Goal: Task Accomplishment & Management: Use online tool/utility

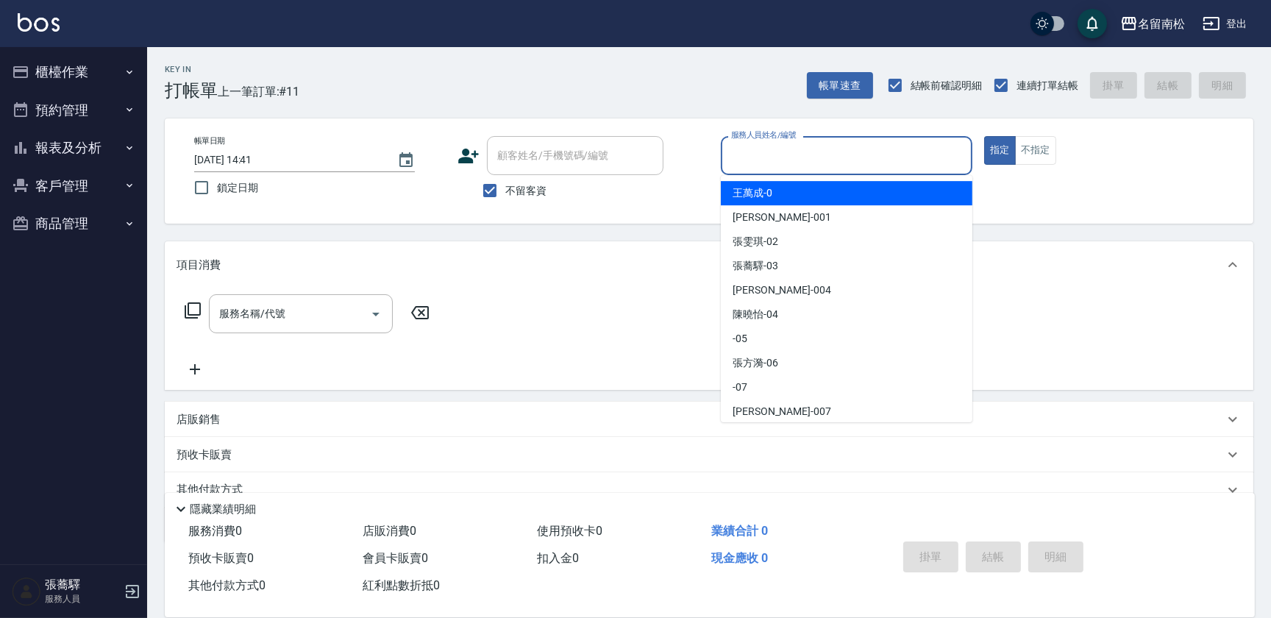
click at [831, 151] on input "服務人員姓名/編號" at bounding box center [846, 156] width 238 height 26
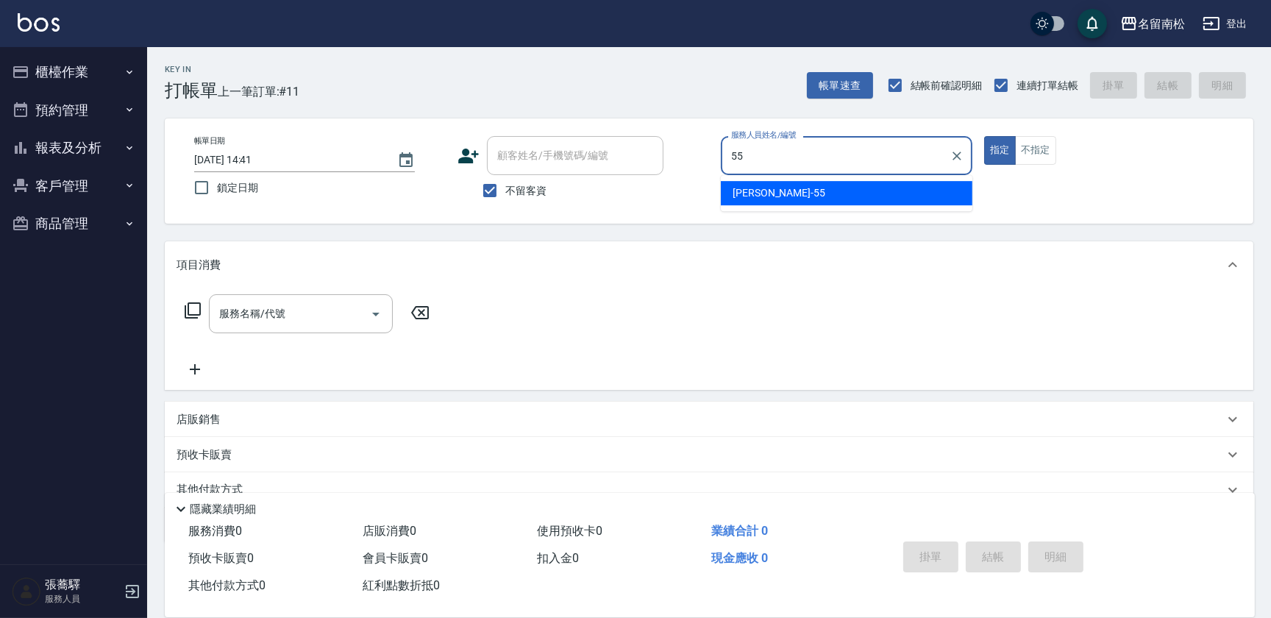
type input "呂秀貞-55"
type button "true"
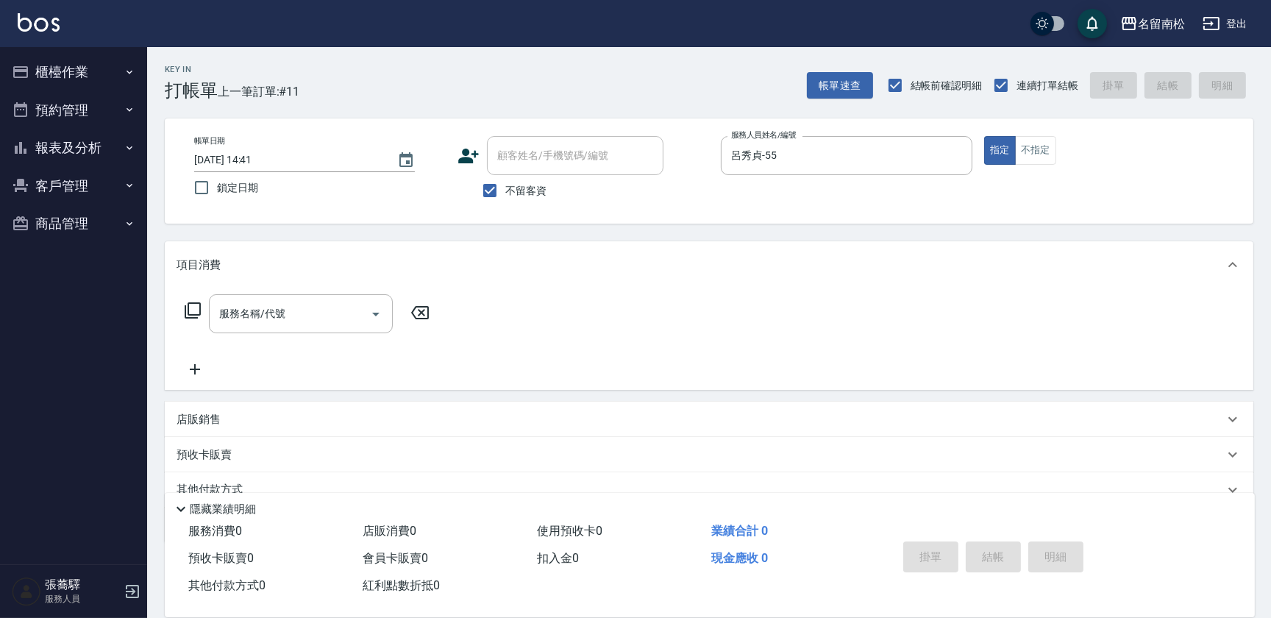
click at [196, 309] on icon at bounding box center [193, 311] width 18 height 18
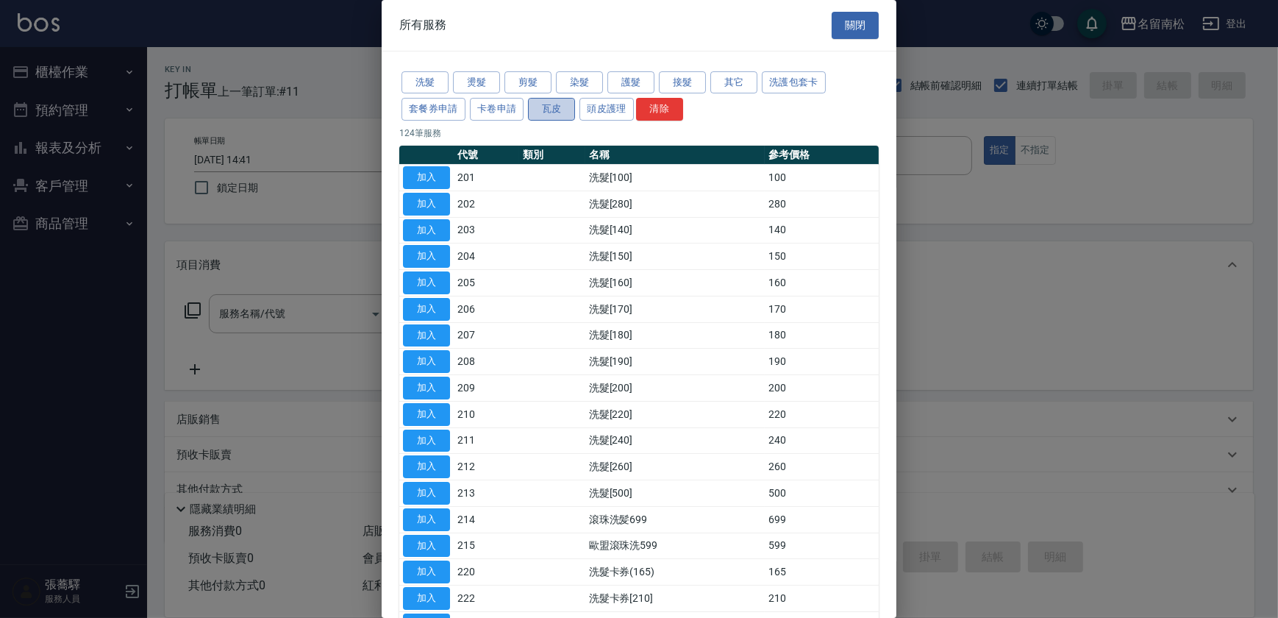
drag, startPoint x: 561, startPoint y: 107, endPoint x: 553, endPoint y: 112, distance: 9.2
click at [560, 107] on button "瓦皮" at bounding box center [551, 109] width 47 height 23
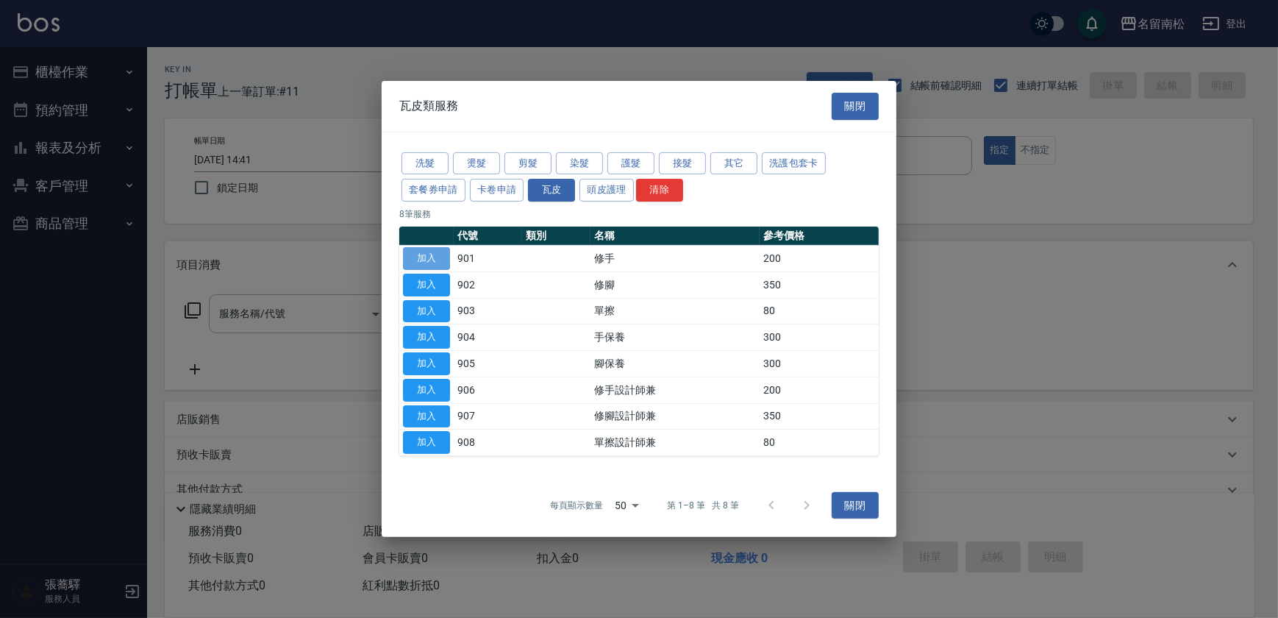
drag, startPoint x: 432, startPoint y: 257, endPoint x: 414, endPoint y: 262, distance: 18.2
click at [428, 268] on button "加入" at bounding box center [426, 258] width 47 height 23
type input "修手(901)"
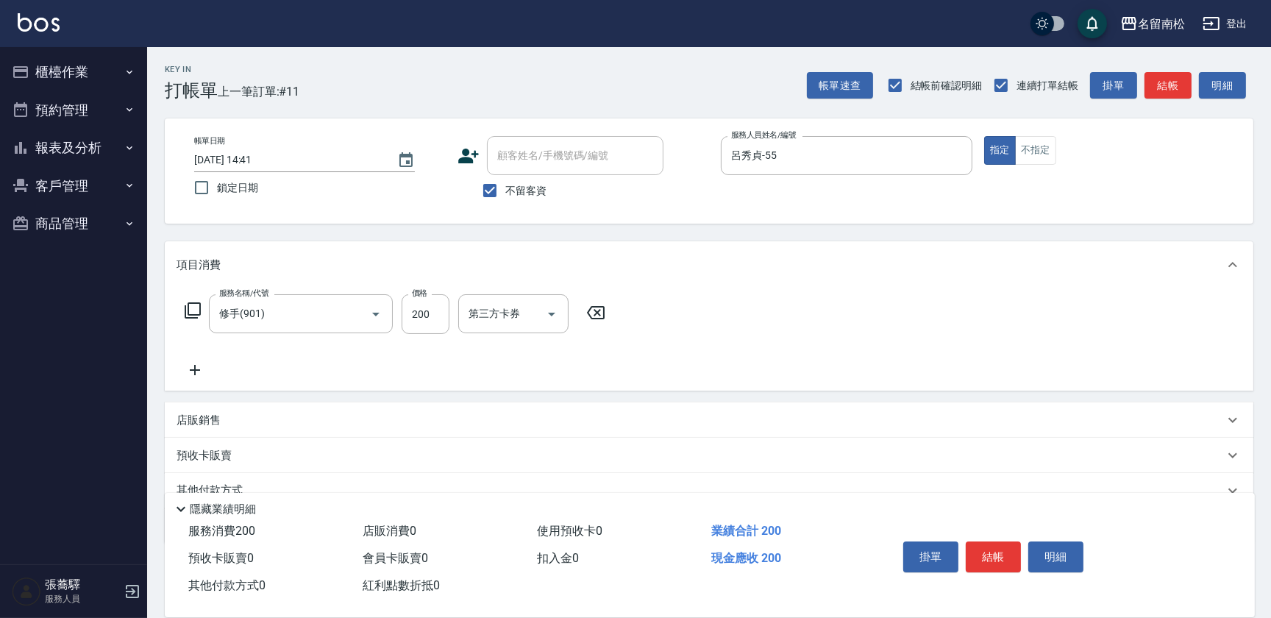
click at [193, 304] on icon at bounding box center [193, 311] width 18 height 18
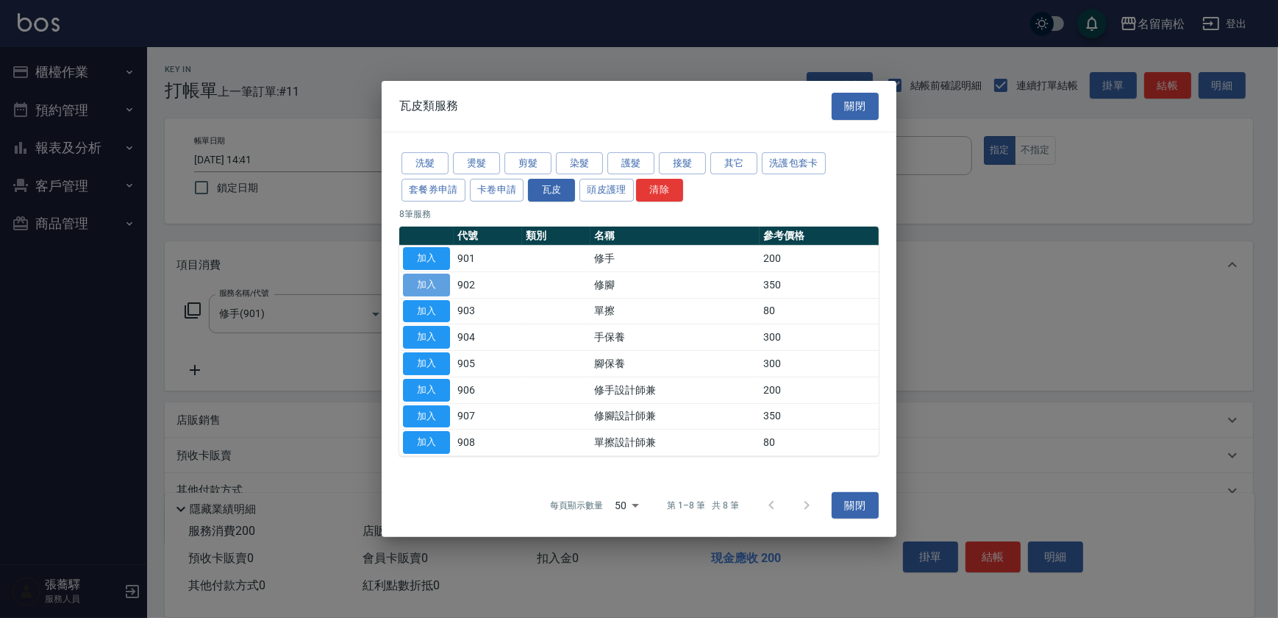
click at [427, 279] on button "加入" at bounding box center [426, 285] width 47 height 23
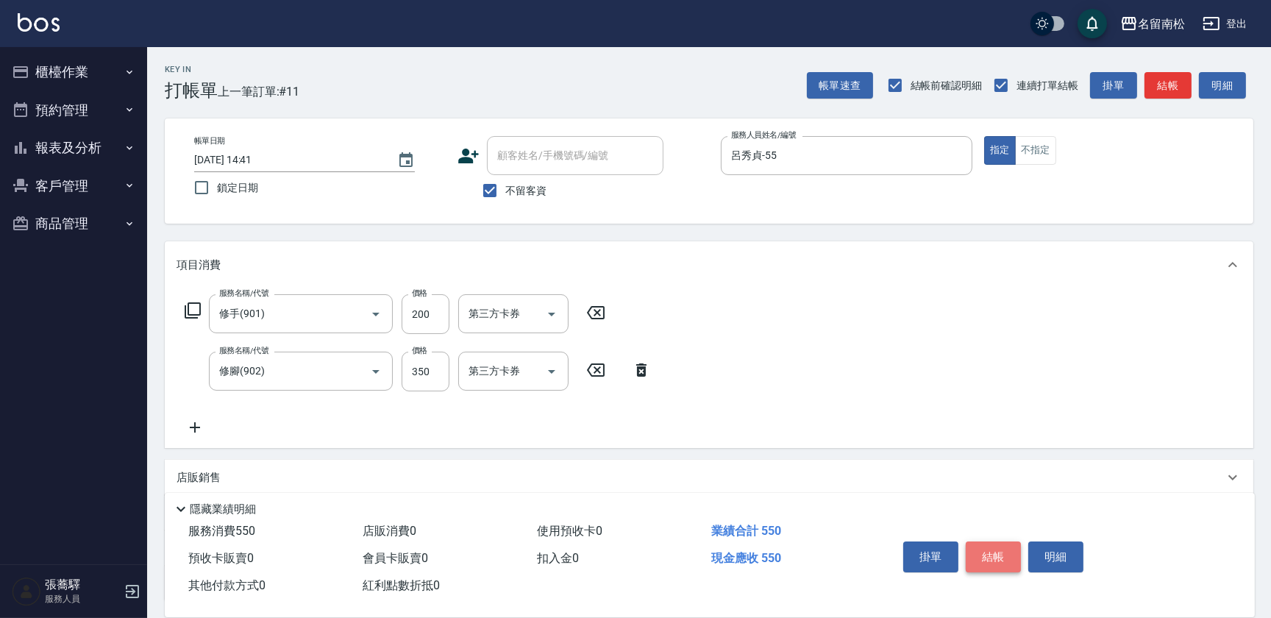
click at [992, 549] on button "結帳" at bounding box center [993, 556] width 55 height 31
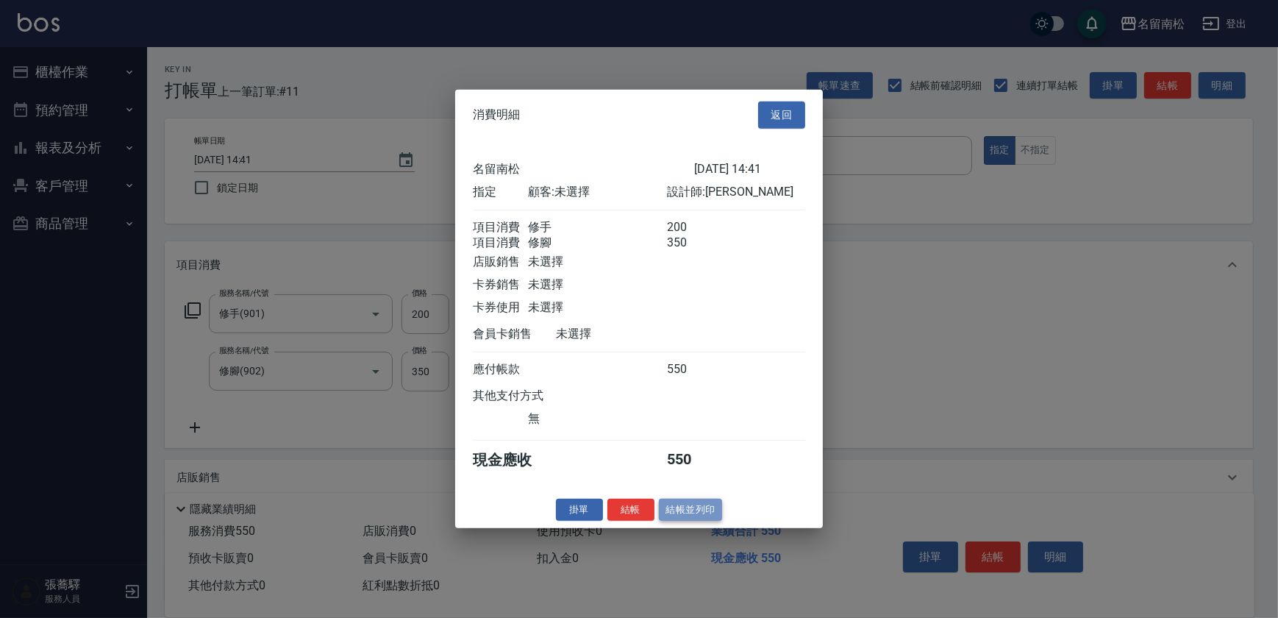
click at [687, 510] on button "結帳並列印" at bounding box center [691, 509] width 64 height 23
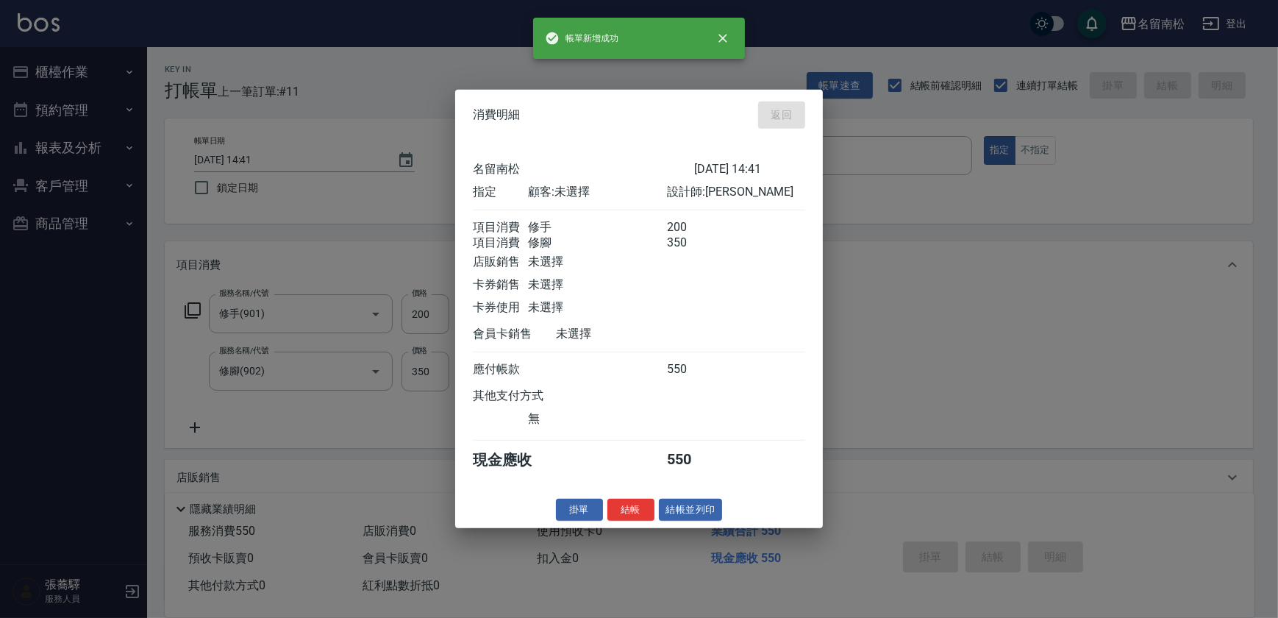
type input "[DATE] 15:56"
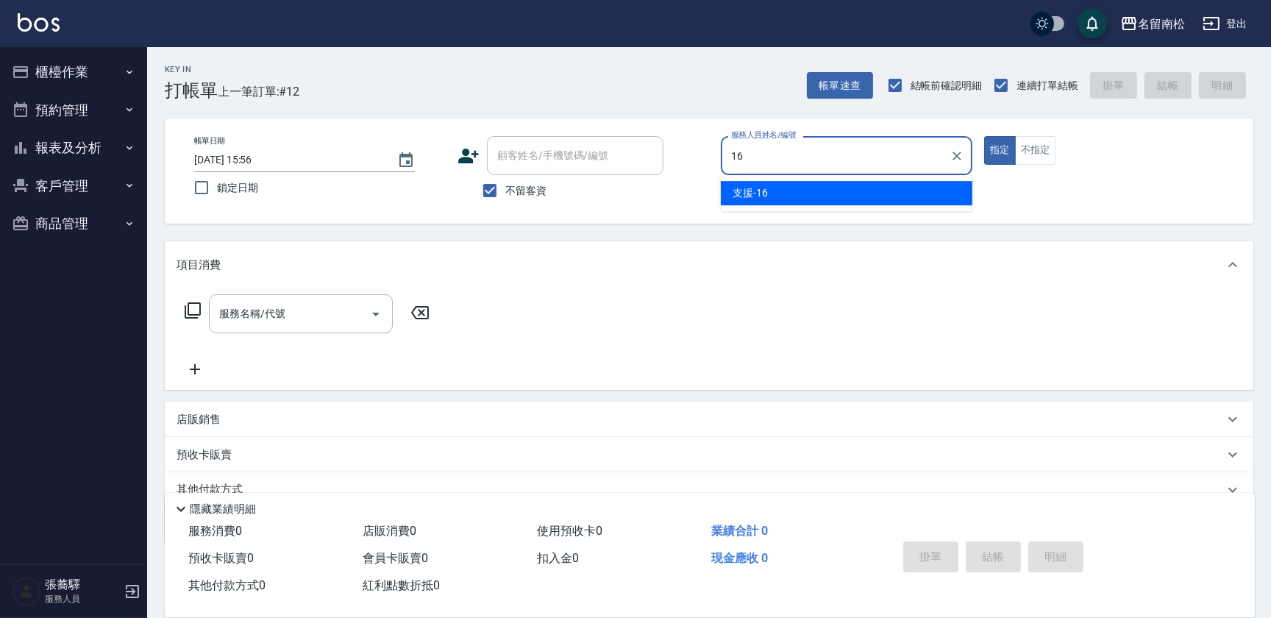
type input "支援-16"
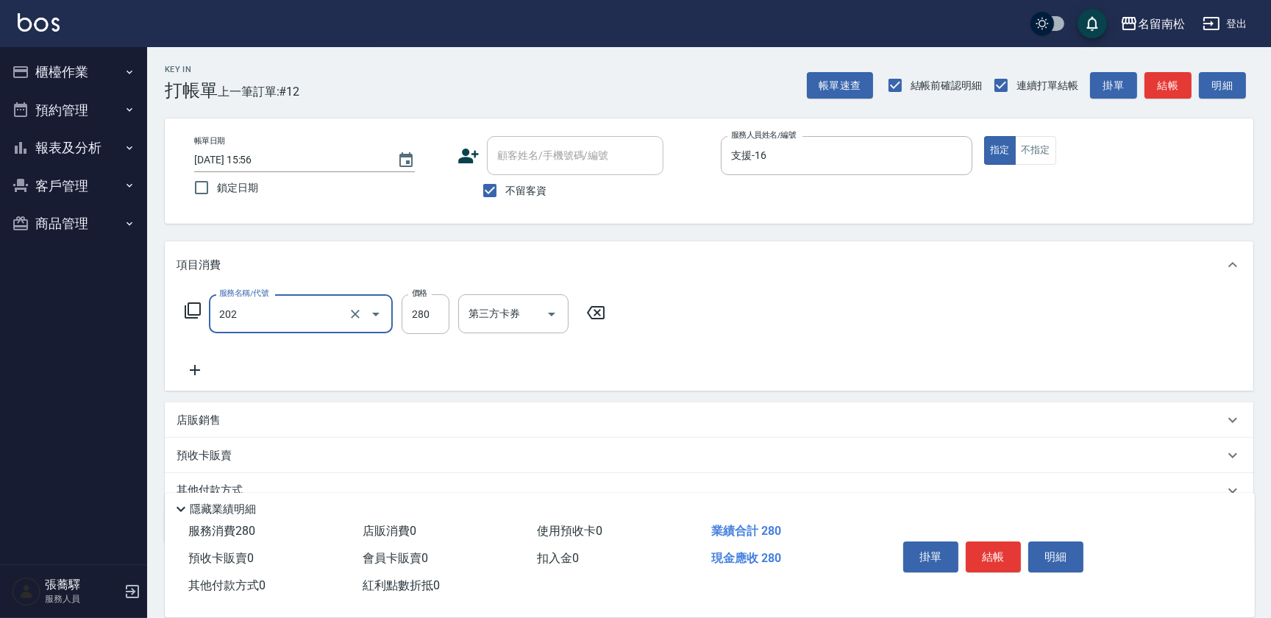
type input "洗髮[280](202)"
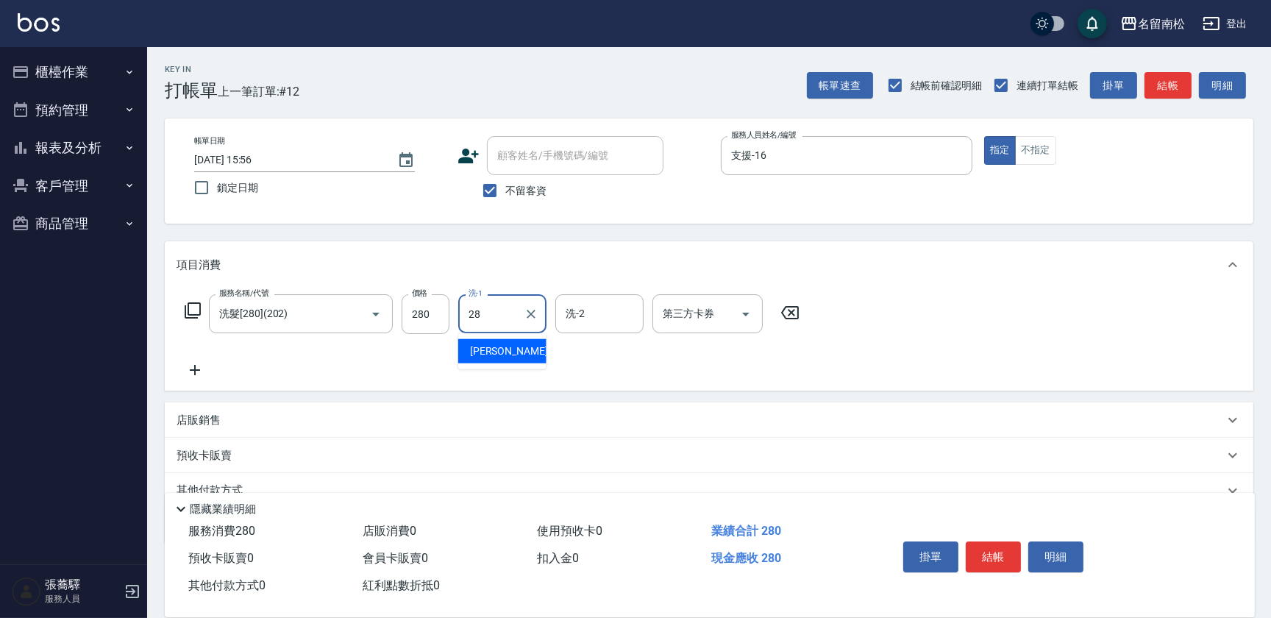
type input "[PERSON_NAME]-28"
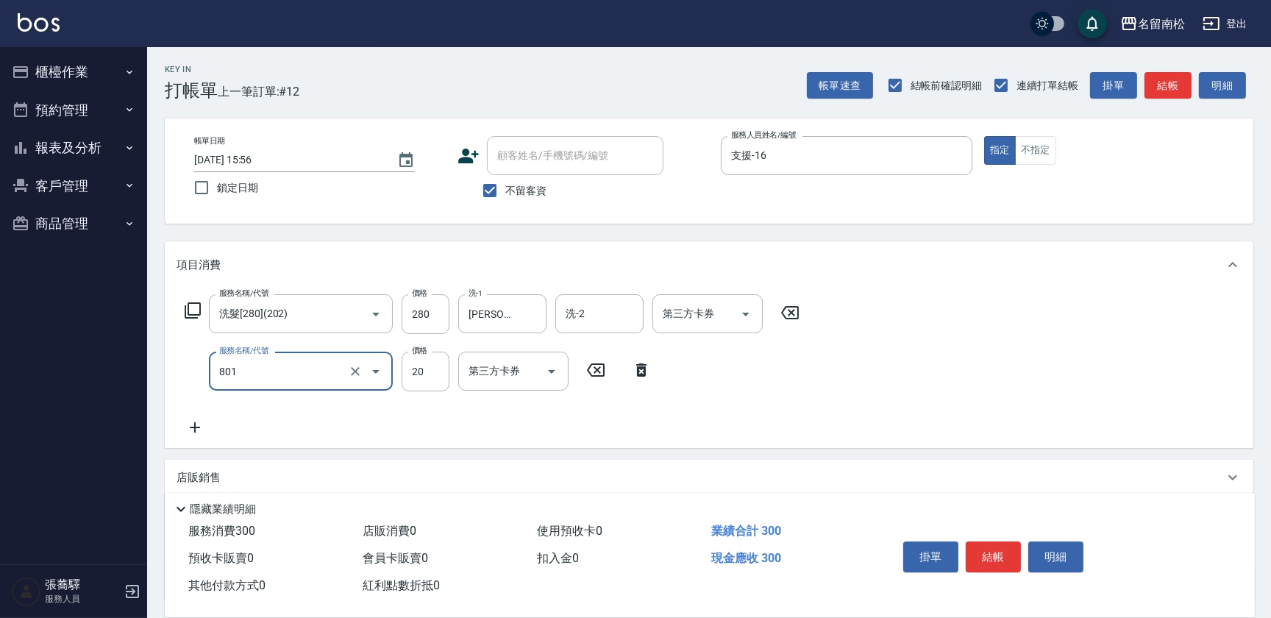
type input "潤絲(801)"
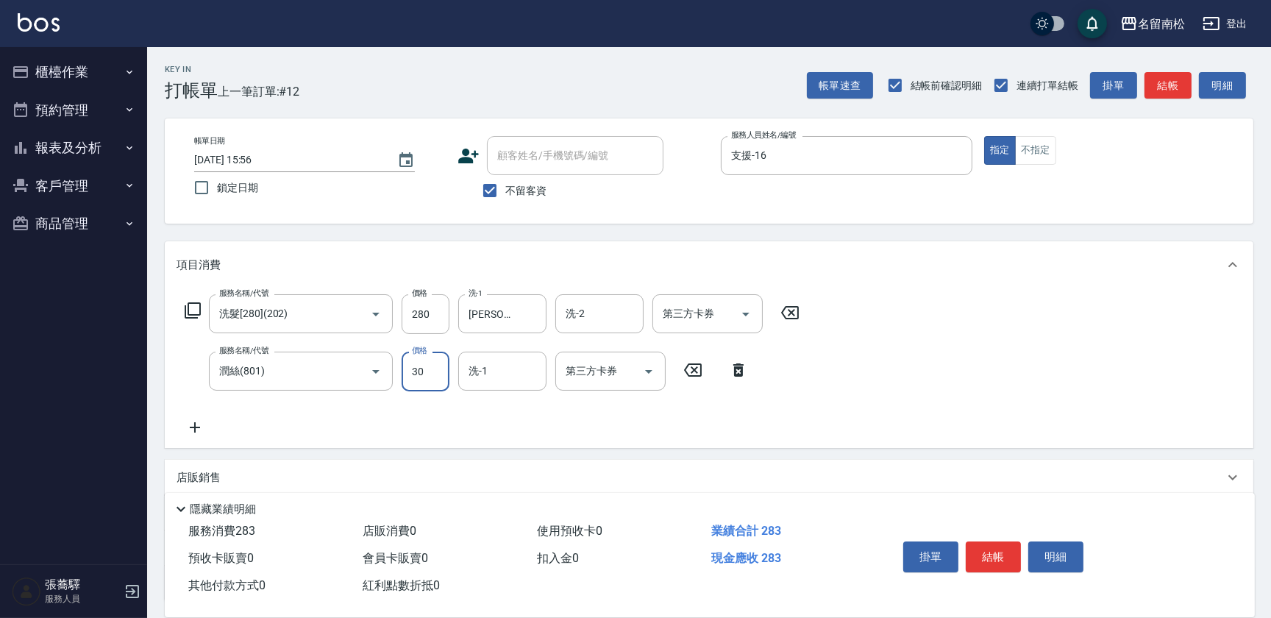
type input "30"
type input "[PERSON_NAME]-28"
click at [1035, 149] on button "不指定" at bounding box center [1035, 150] width 41 height 29
click at [1008, 564] on button "結帳" at bounding box center [993, 556] width 55 height 31
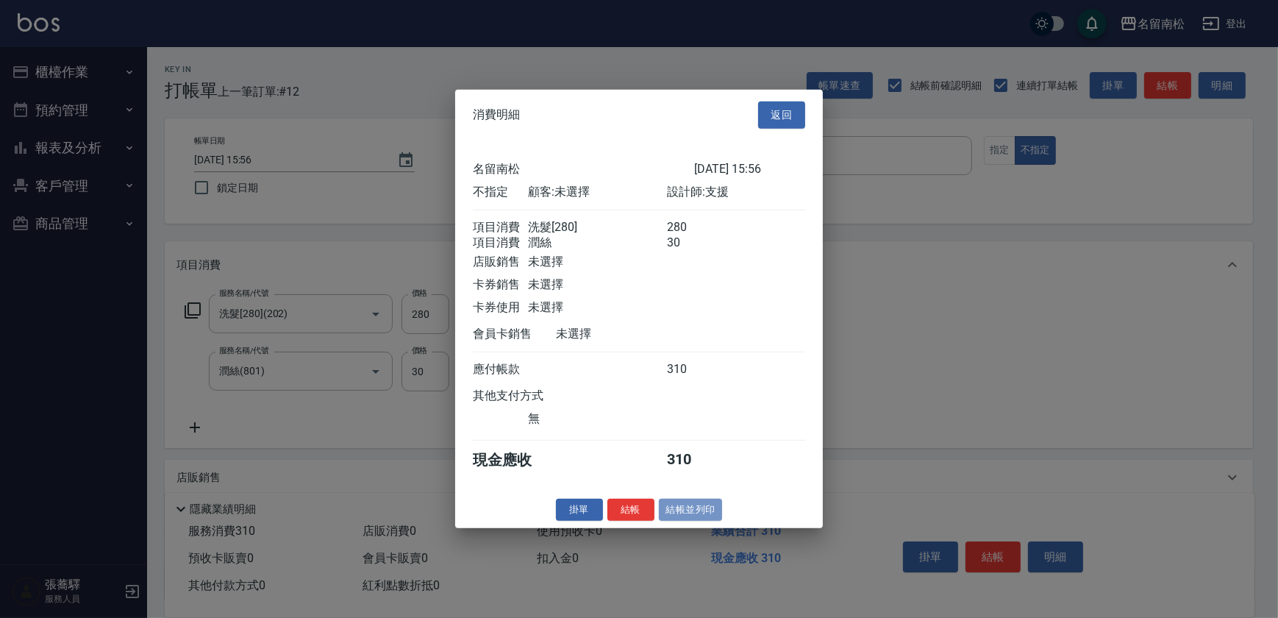
click at [694, 519] on button "結帳並列印" at bounding box center [691, 509] width 64 height 23
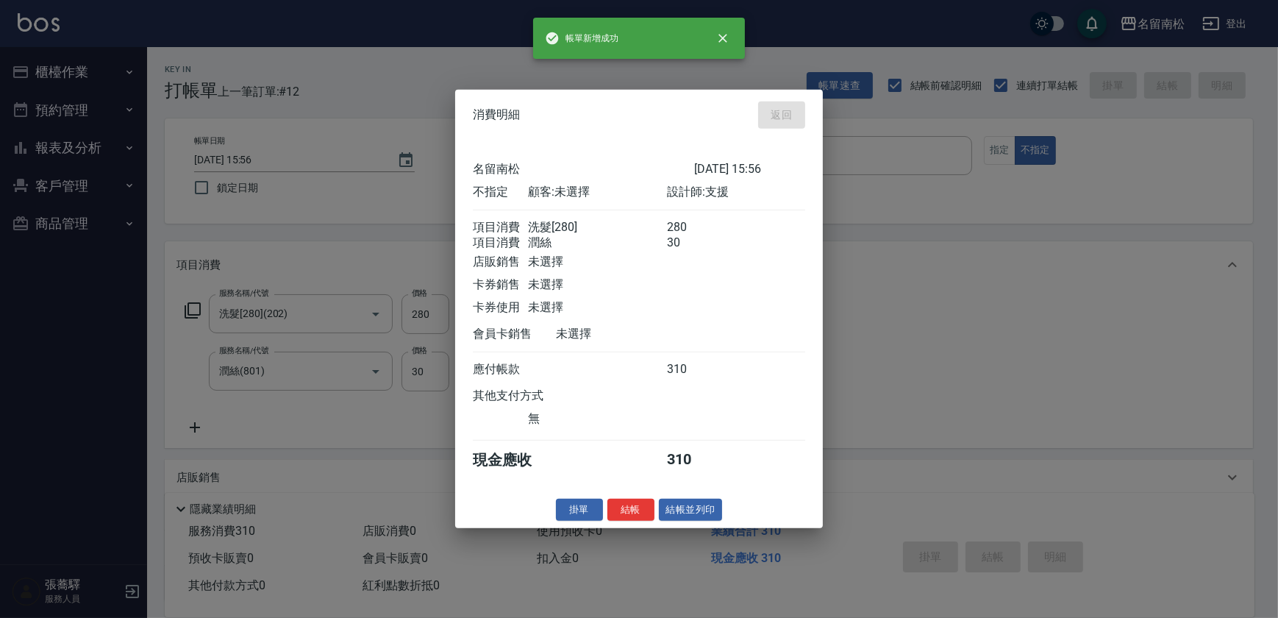
type input "[DATE] 16:04"
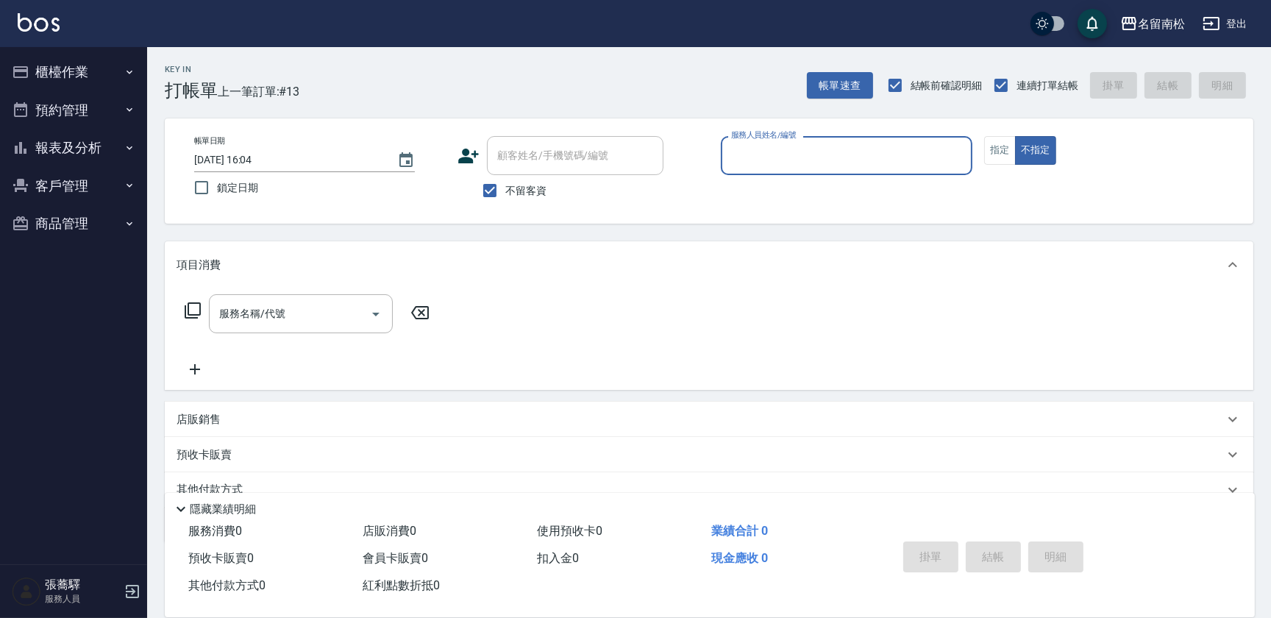
click at [948, 156] on input "服務人員姓名/編號" at bounding box center [846, 156] width 238 height 26
type input "支援-16"
type button "false"
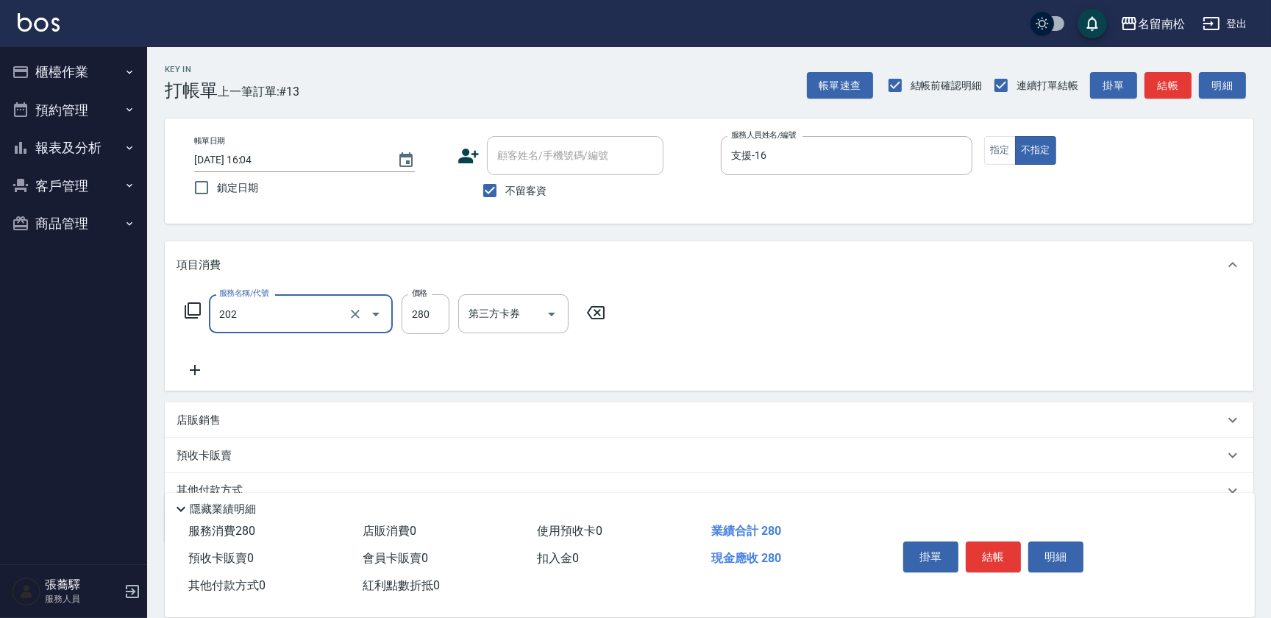
type input "洗髮[280](202)"
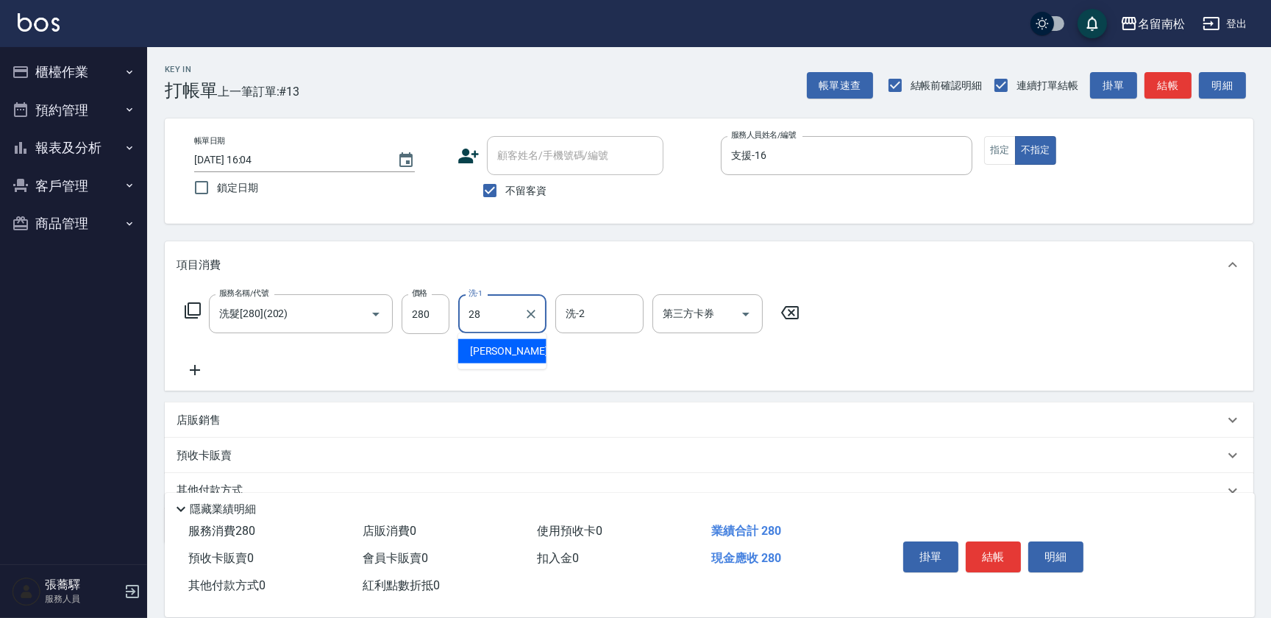
type input "[PERSON_NAME]-28"
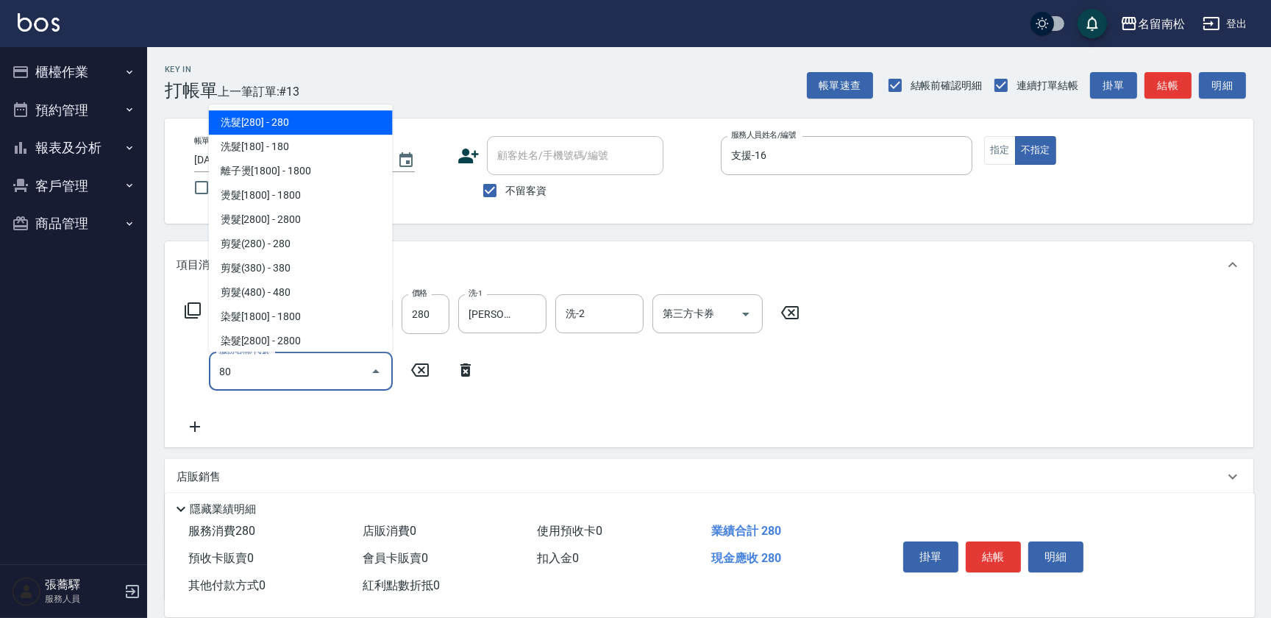
type input "洗髮[280](202)"
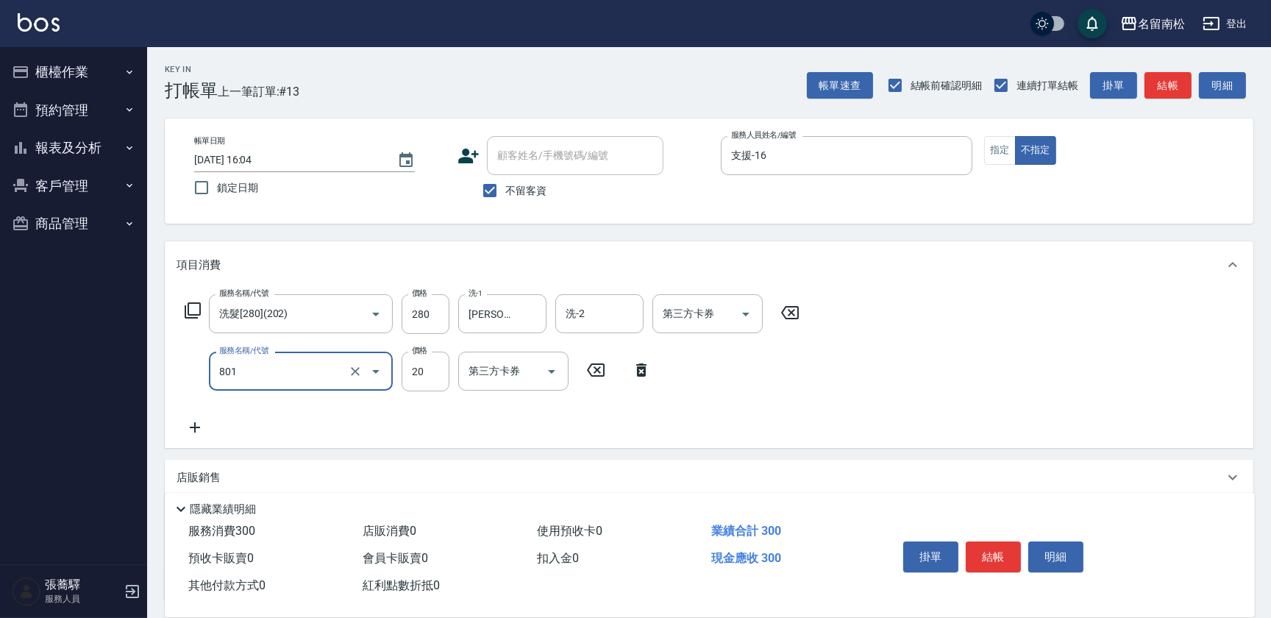
type input "潤絲(801)"
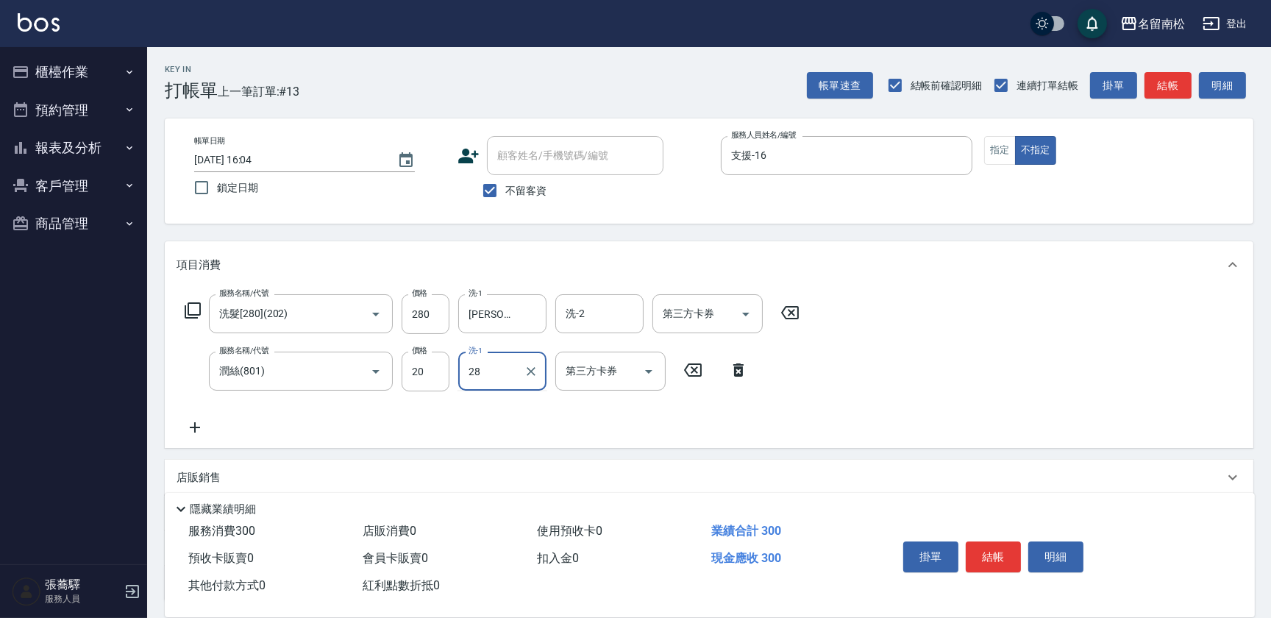
type input "[PERSON_NAME]-28"
click at [427, 367] on input "20" at bounding box center [426, 372] width 48 height 40
type input "30"
click at [997, 548] on button "結帳" at bounding box center [993, 556] width 55 height 31
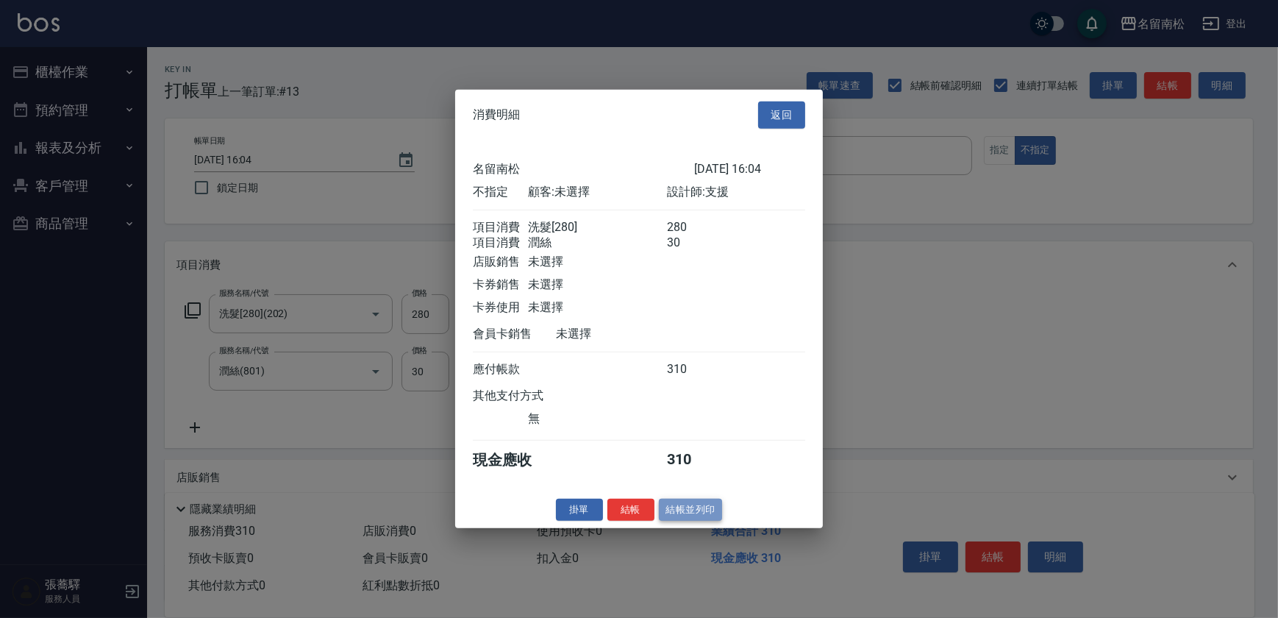
click at [696, 513] on button "結帳並列印" at bounding box center [691, 509] width 64 height 23
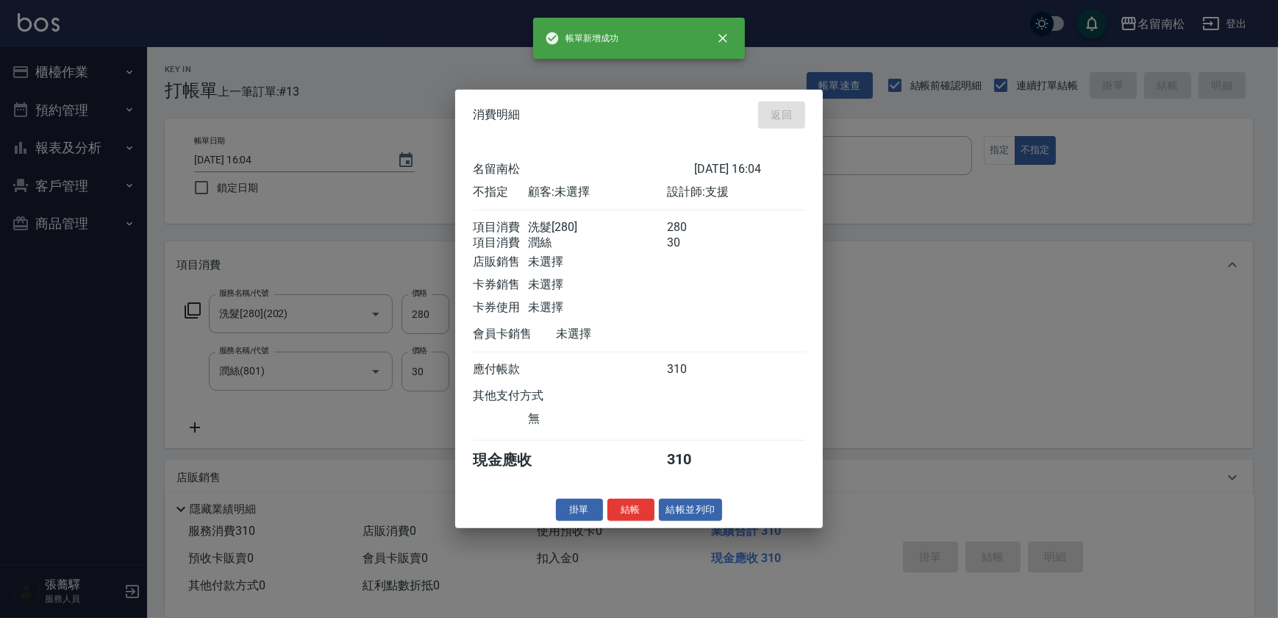
type input "[DATE] 16:05"
